Goal: Transaction & Acquisition: Purchase product/service

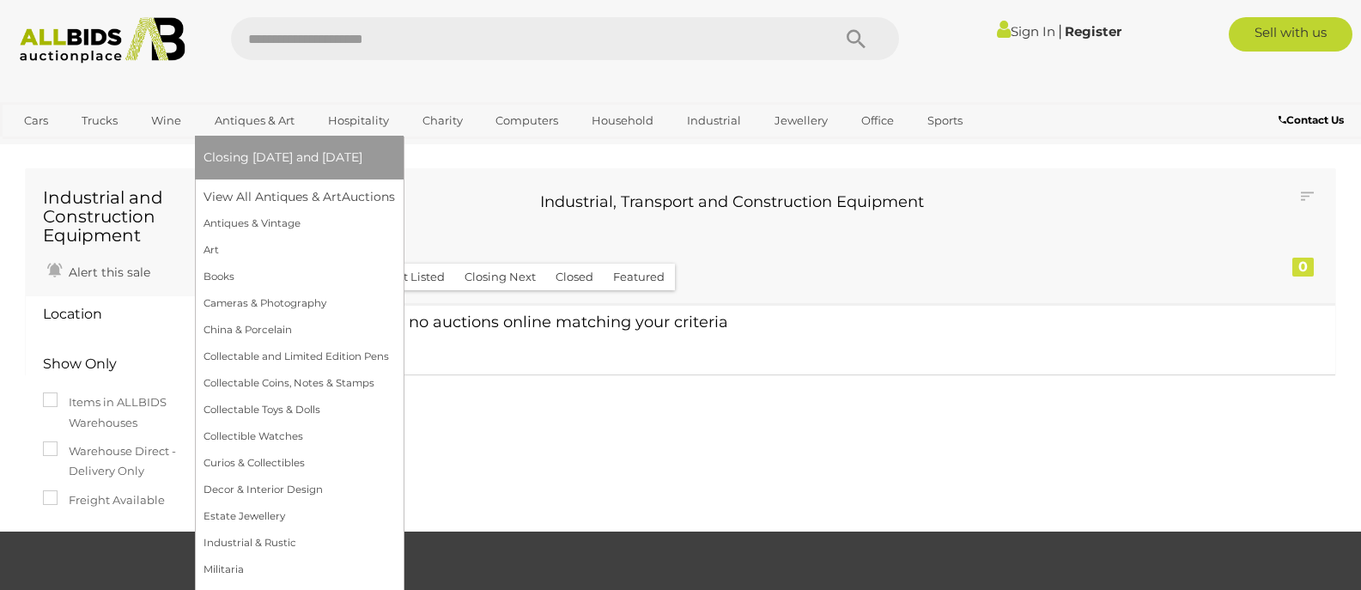
click at [259, 119] on link "Antiques & Art" at bounding box center [254, 120] width 102 height 28
click at [254, 196] on link "View All Antiques & Art Auctions" at bounding box center [304, 197] width 203 height 27
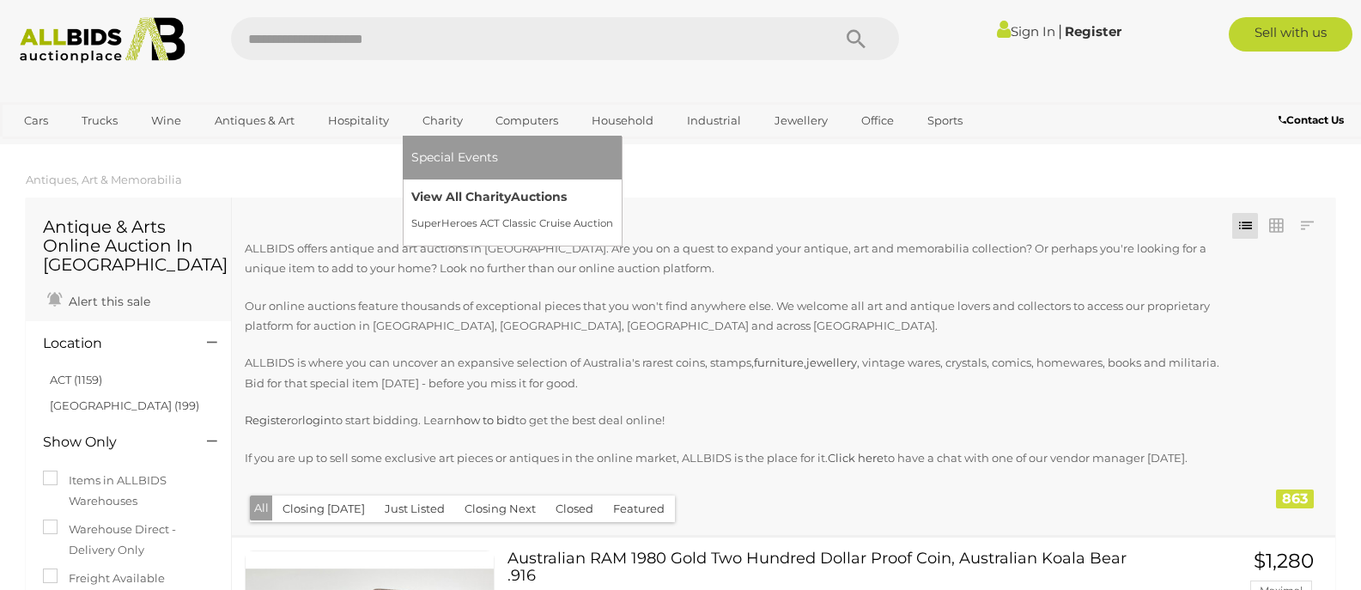
click at [454, 192] on link "View All Charity Auctions" at bounding box center [512, 197] width 202 height 27
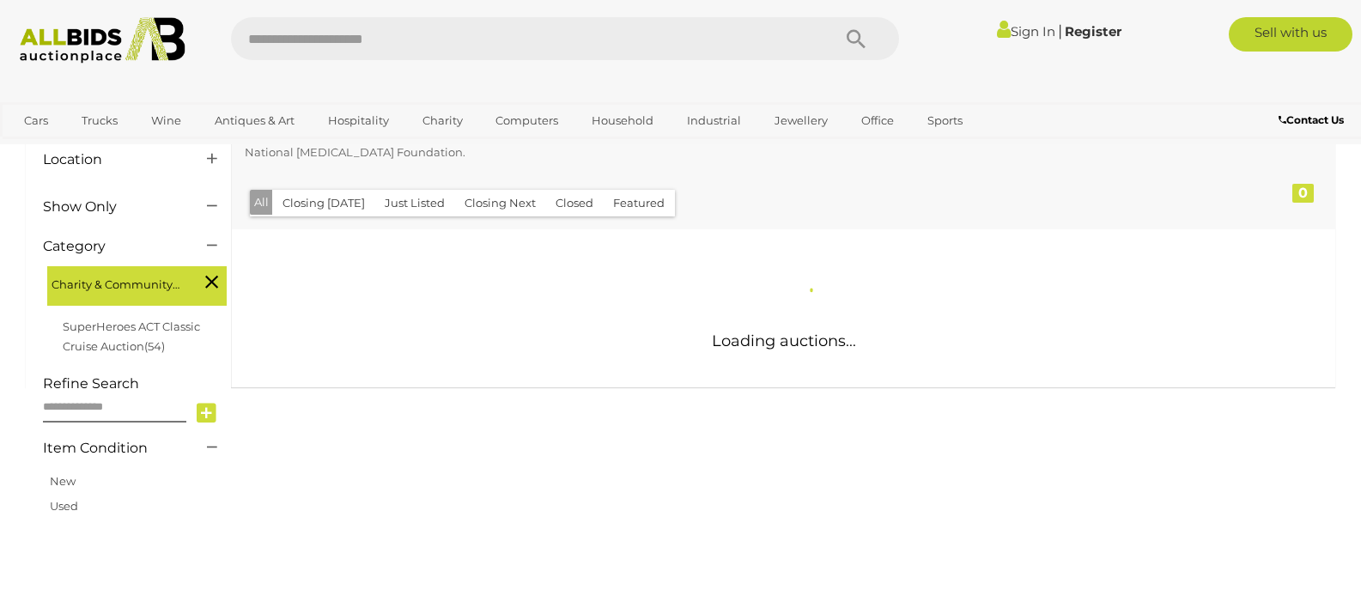
scroll to position [302, 0]
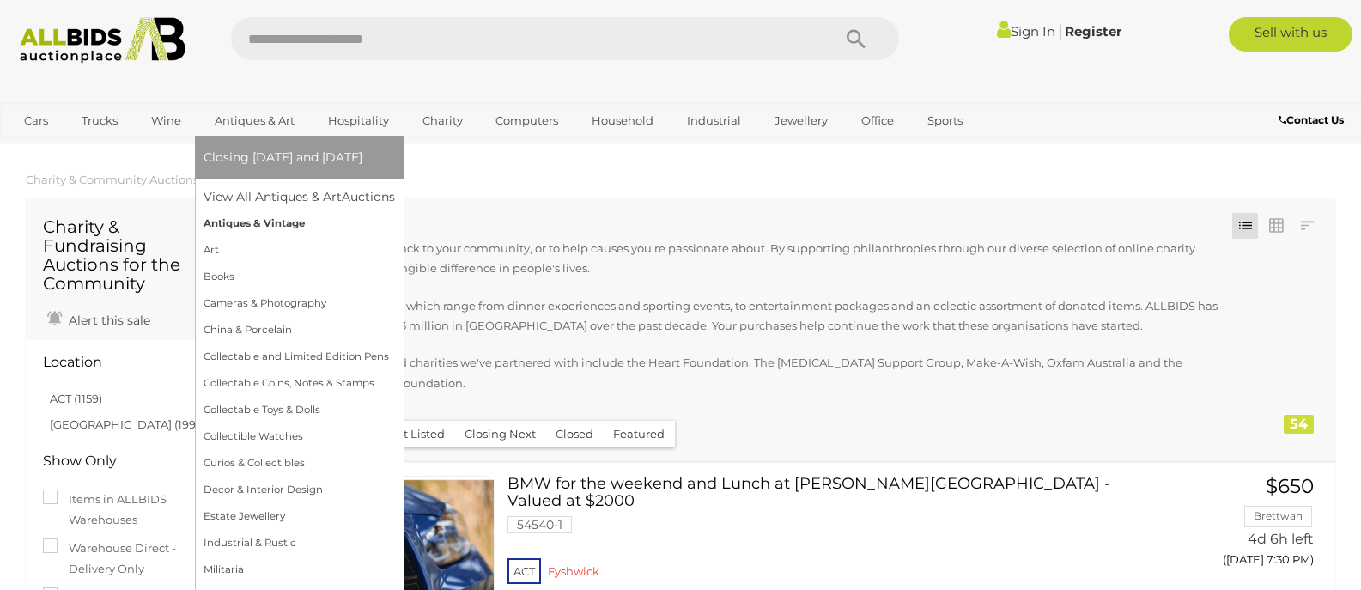
click at [245, 216] on link "Antiques & Vintage" at bounding box center [298, 223] width 191 height 27
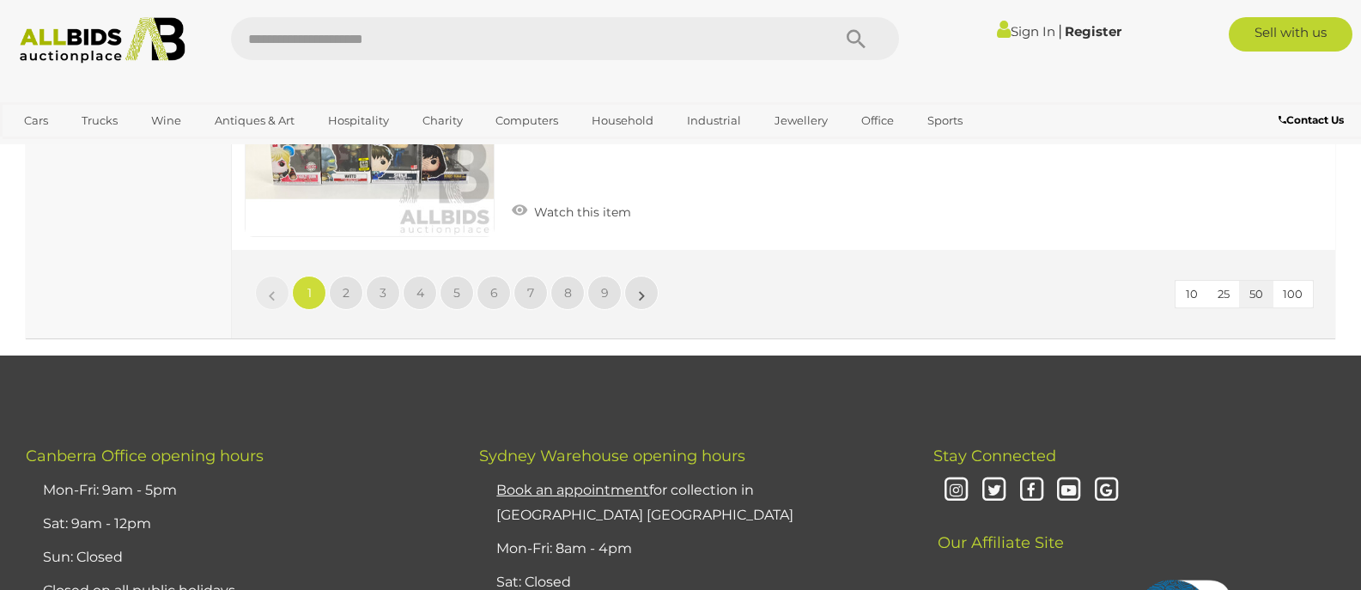
scroll to position [14080, 0]
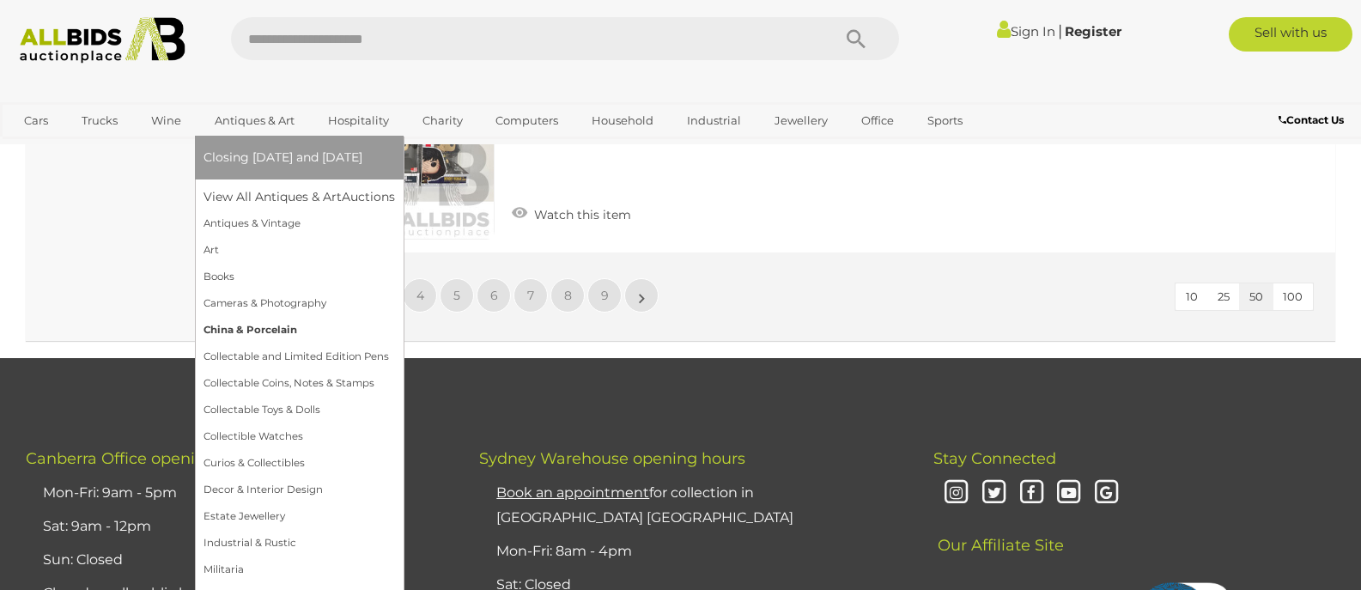
click at [237, 329] on link "China & Porcelain" at bounding box center [298, 330] width 191 height 27
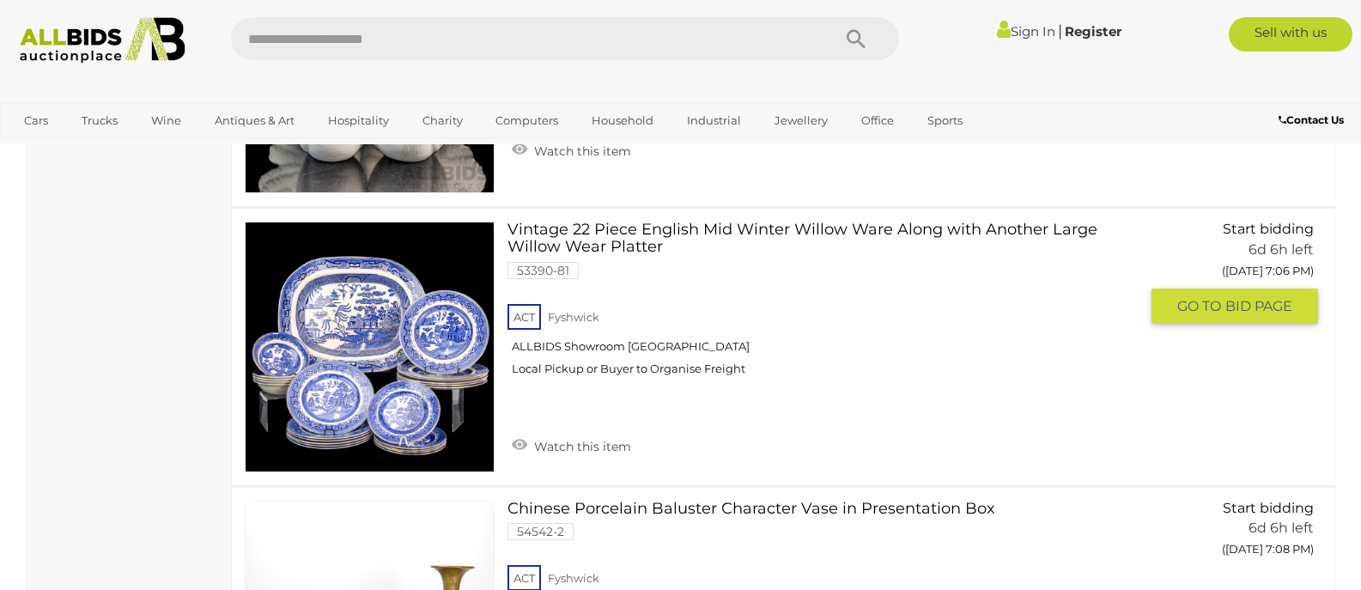
scroll to position [5411, 0]
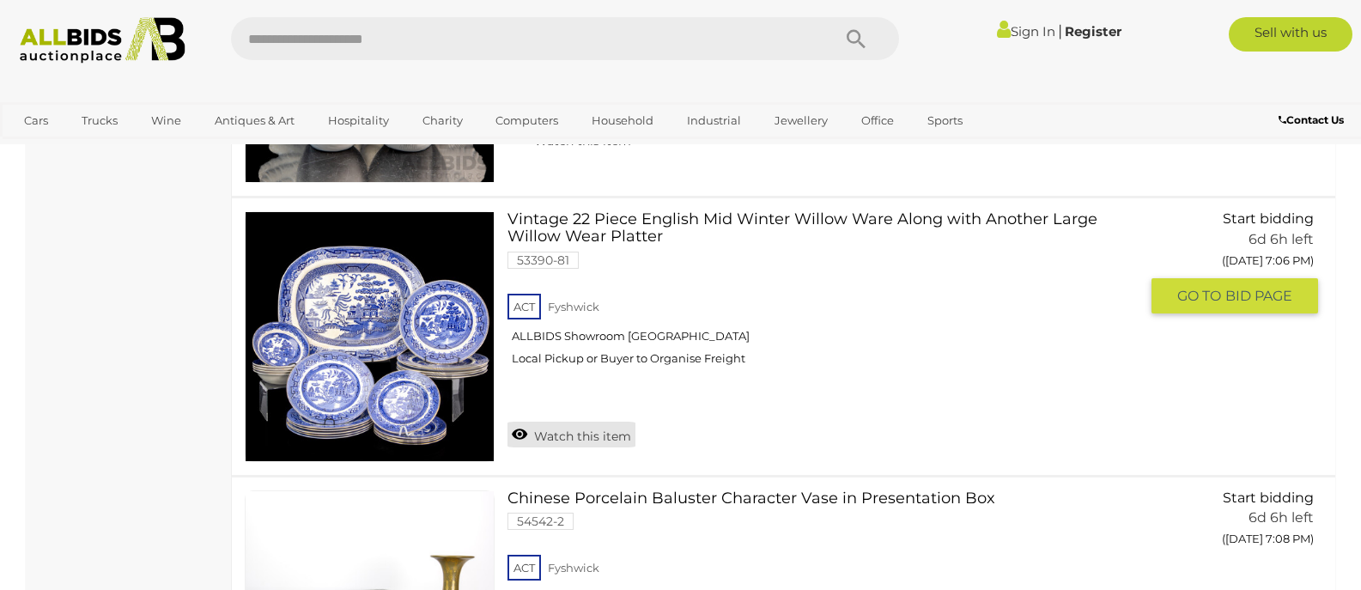
click at [553, 424] on link "Watch this item" at bounding box center [571, 435] width 128 height 26
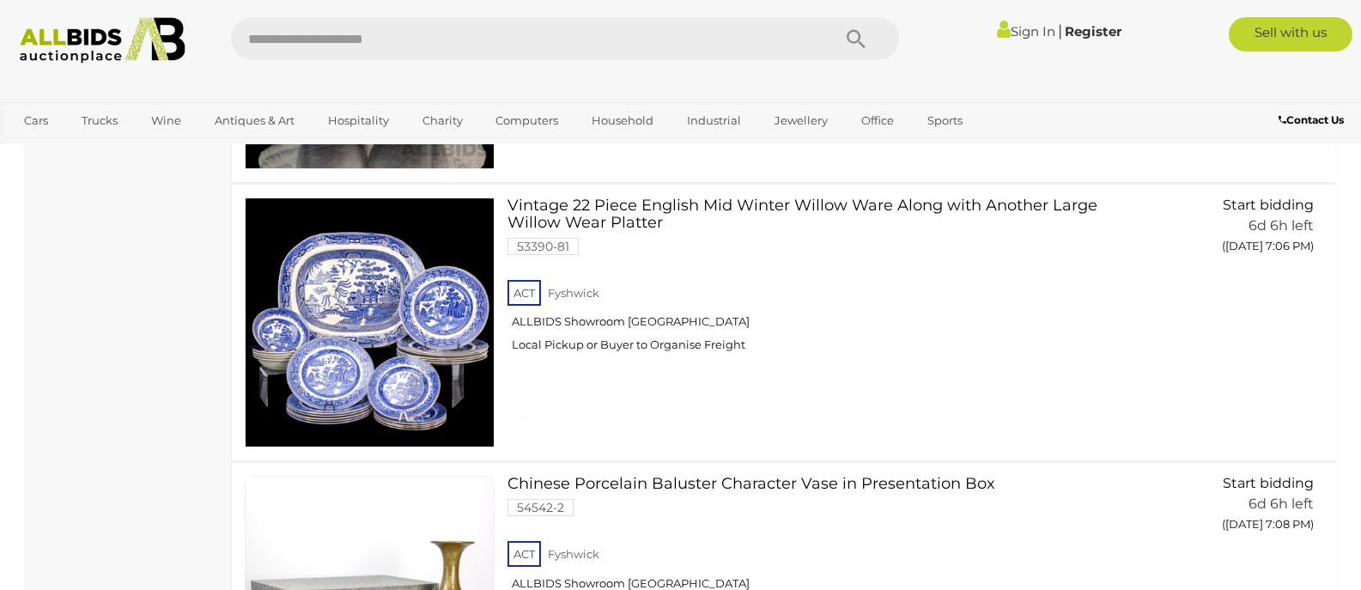
click at [1039, 25] on link "Sign In" at bounding box center [1026, 31] width 58 height 16
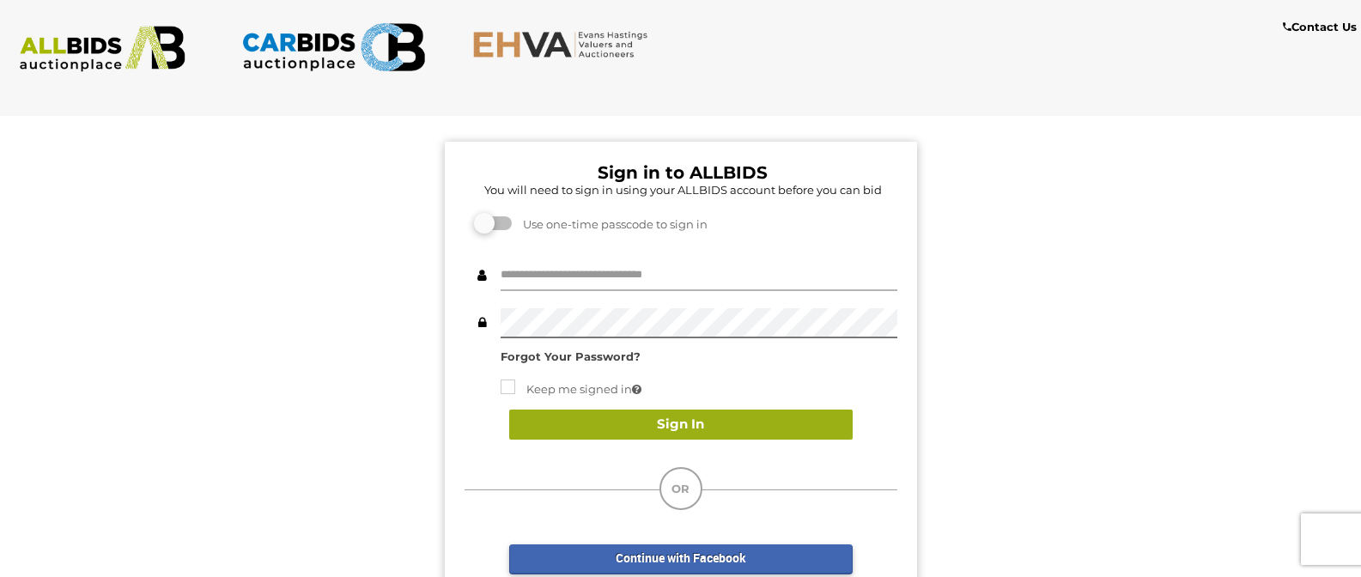
type input "******"
click at [689, 422] on button "Sign In" at bounding box center [680, 424] width 343 height 30
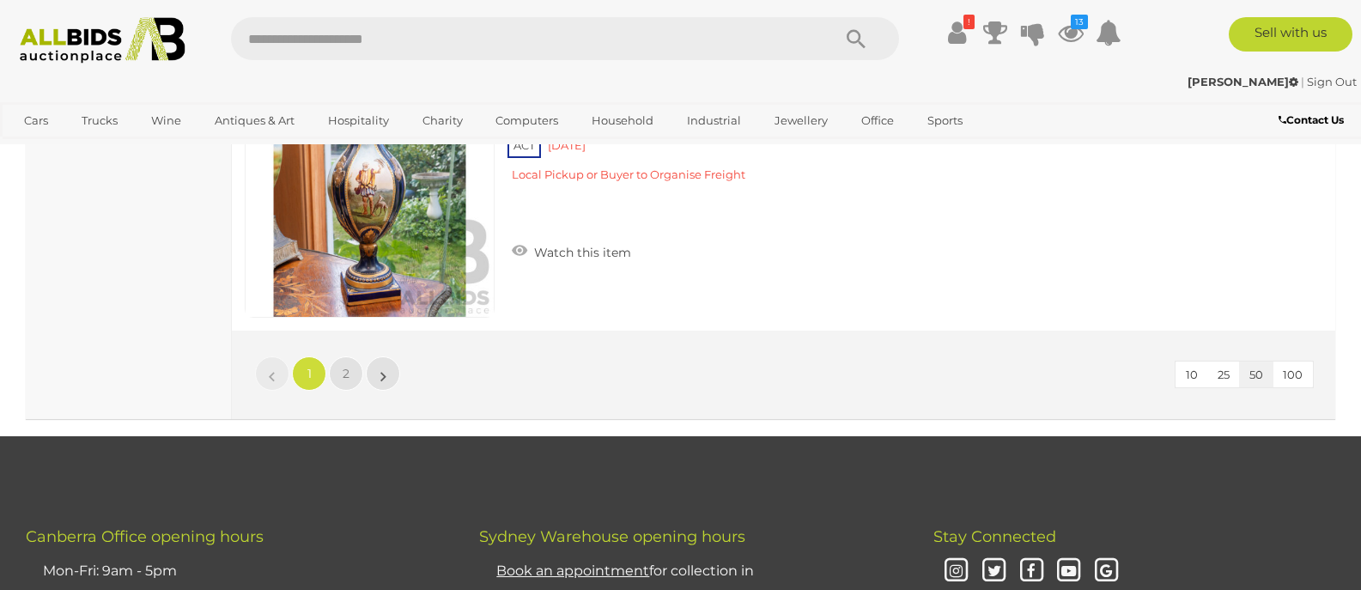
scroll to position [13930, 0]
